Goal: Information Seeking & Learning: Learn about a topic

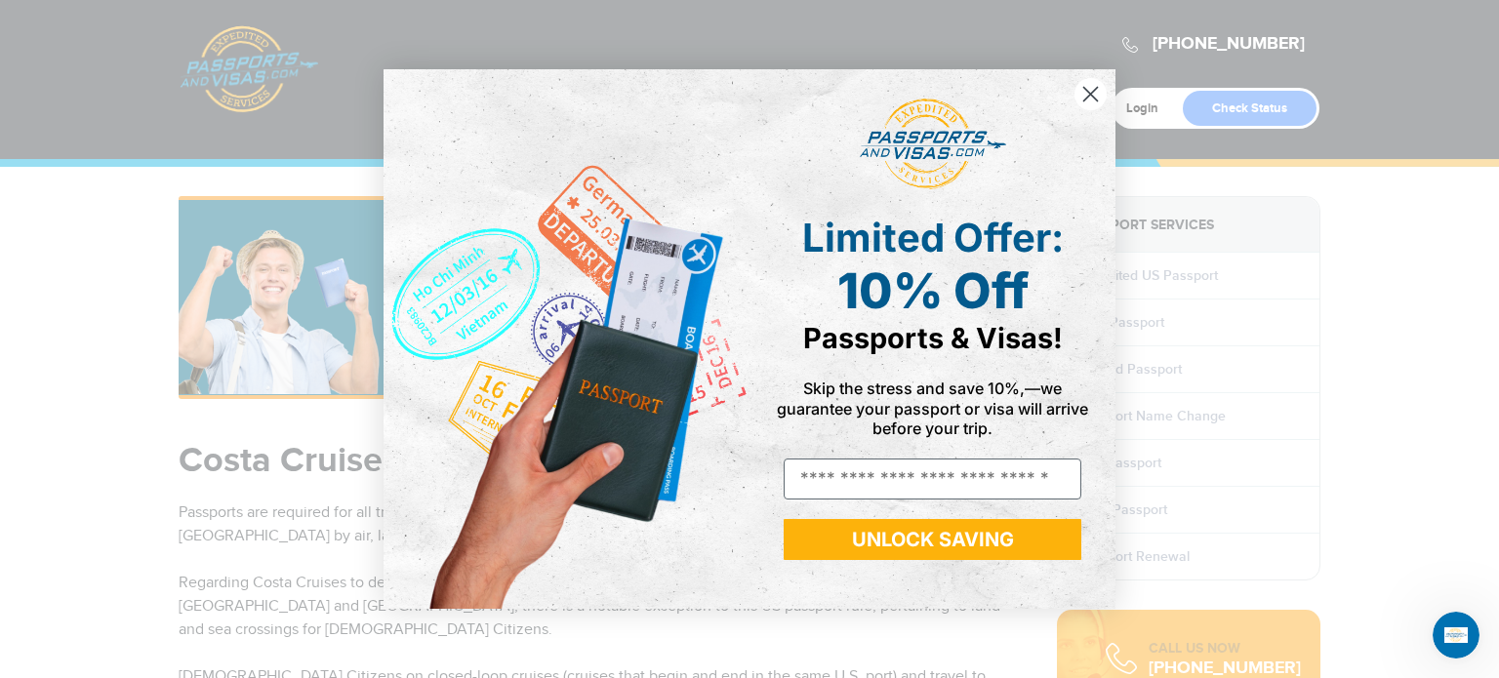
click at [1093, 94] on circle "Close dialog" at bounding box center [1090, 94] width 32 height 32
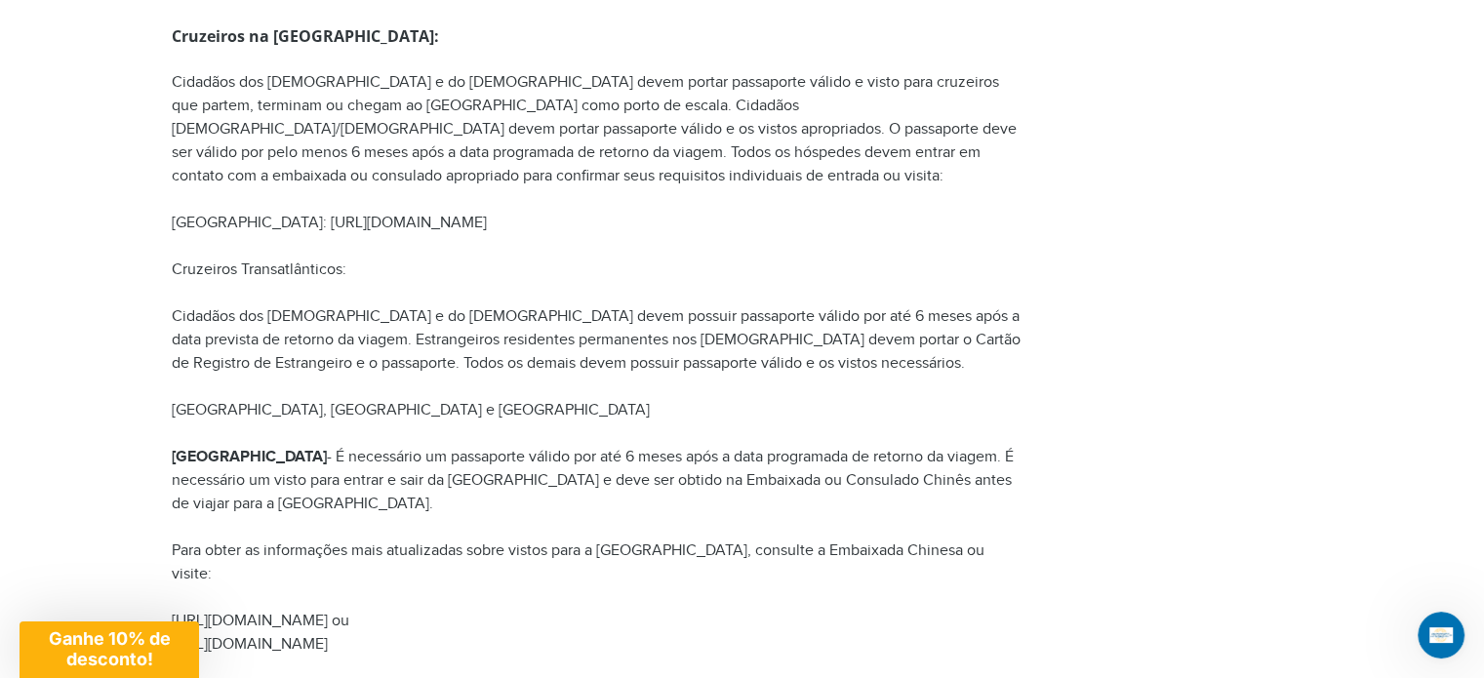
scroll to position [2879, 0]
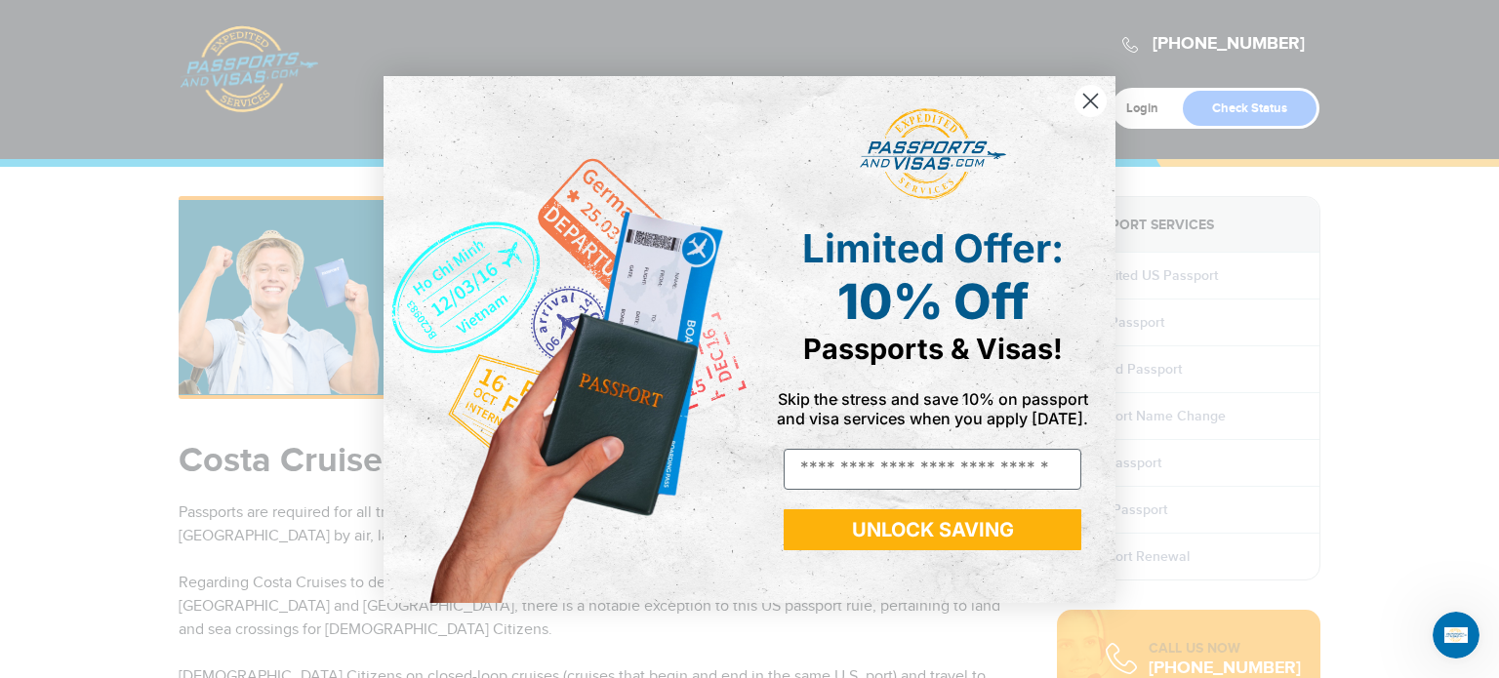
click at [1089, 101] on circle "Close dialog" at bounding box center [1090, 100] width 32 height 32
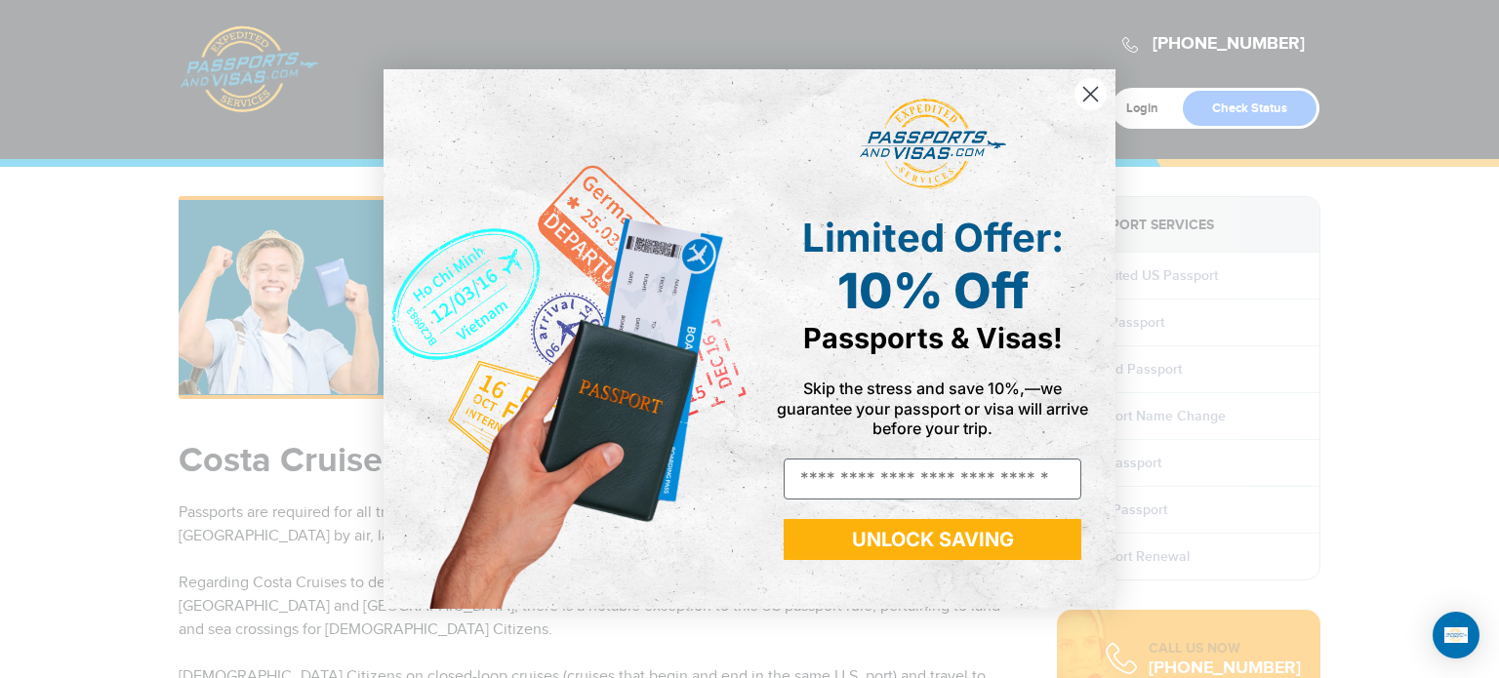
click at [1095, 95] on circle "Close dialog" at bounding box center [1090, 94] width 32 height 32
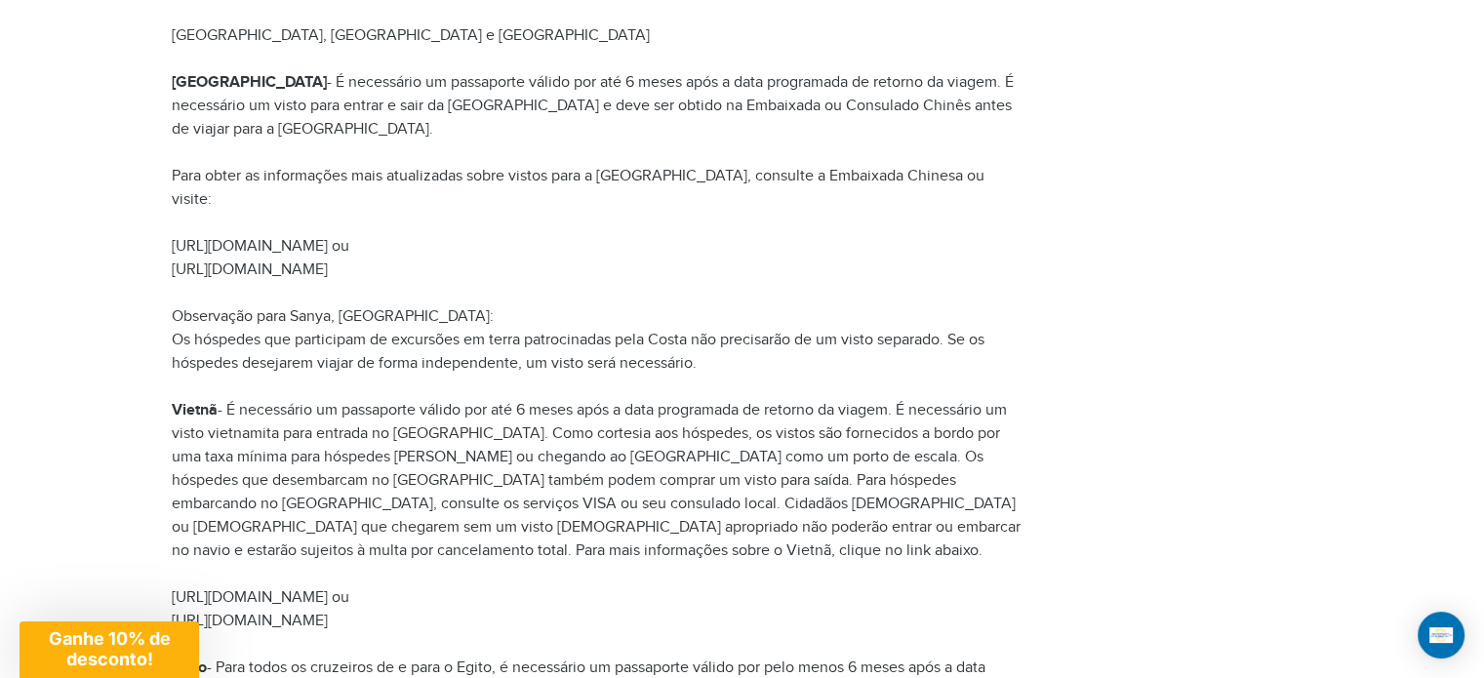
scroll to position [2551, 0]
